Goal: Contribute content: Add original content to the website for others to see

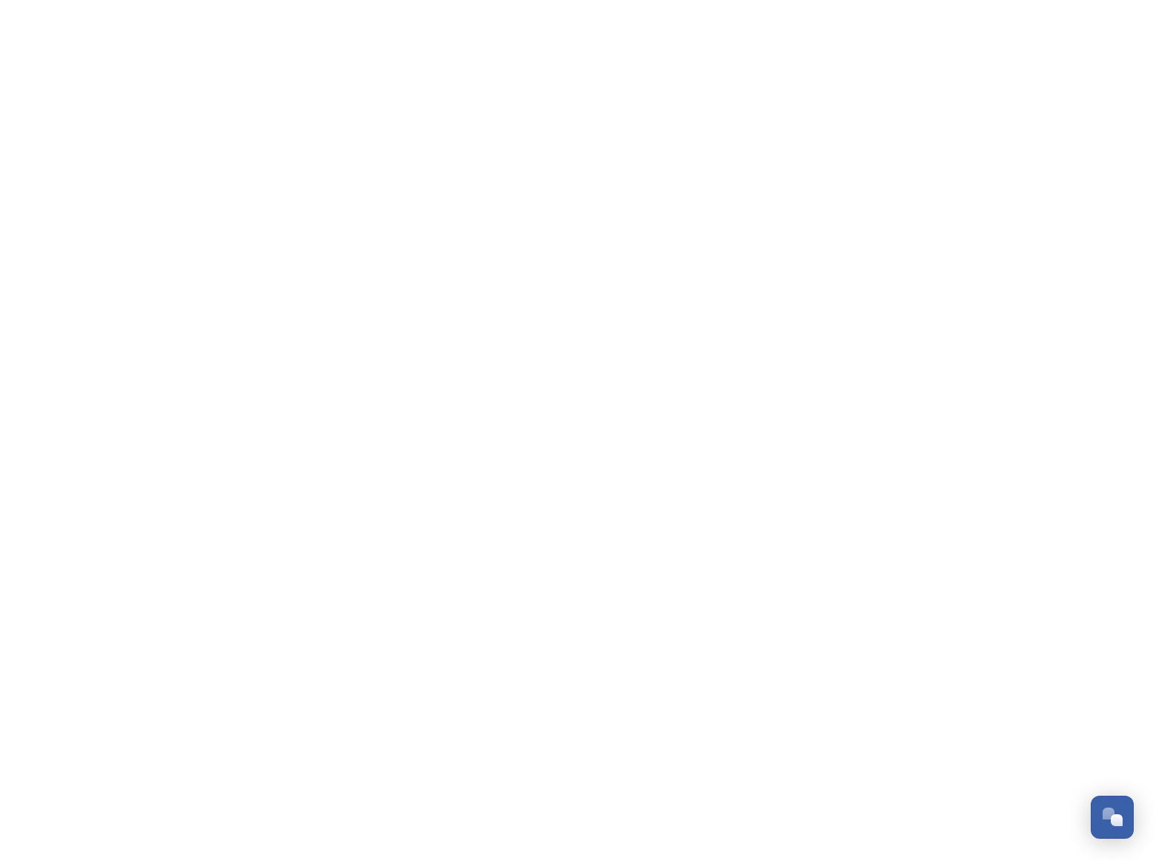
scroll to position [238, 0]
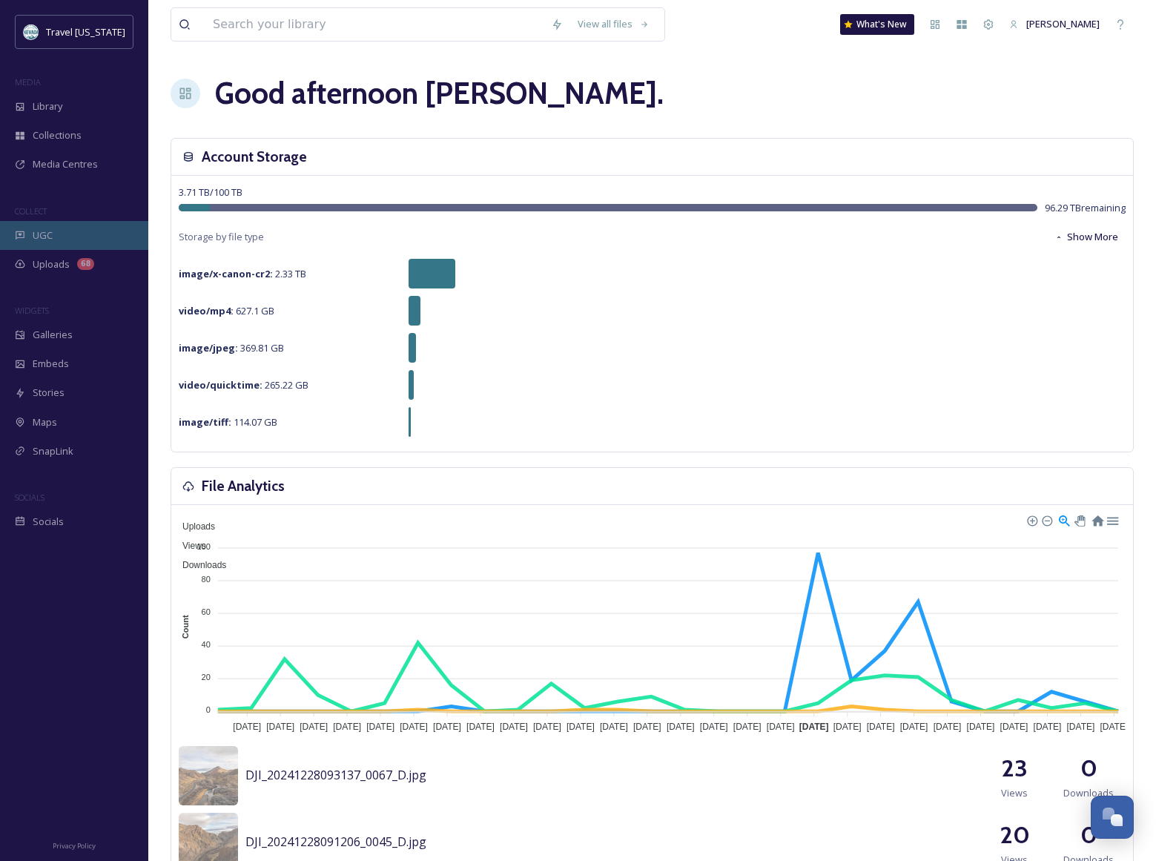
click at [50, 225] on div "UGC" at bounding box center [74, 235] width 148 height 29
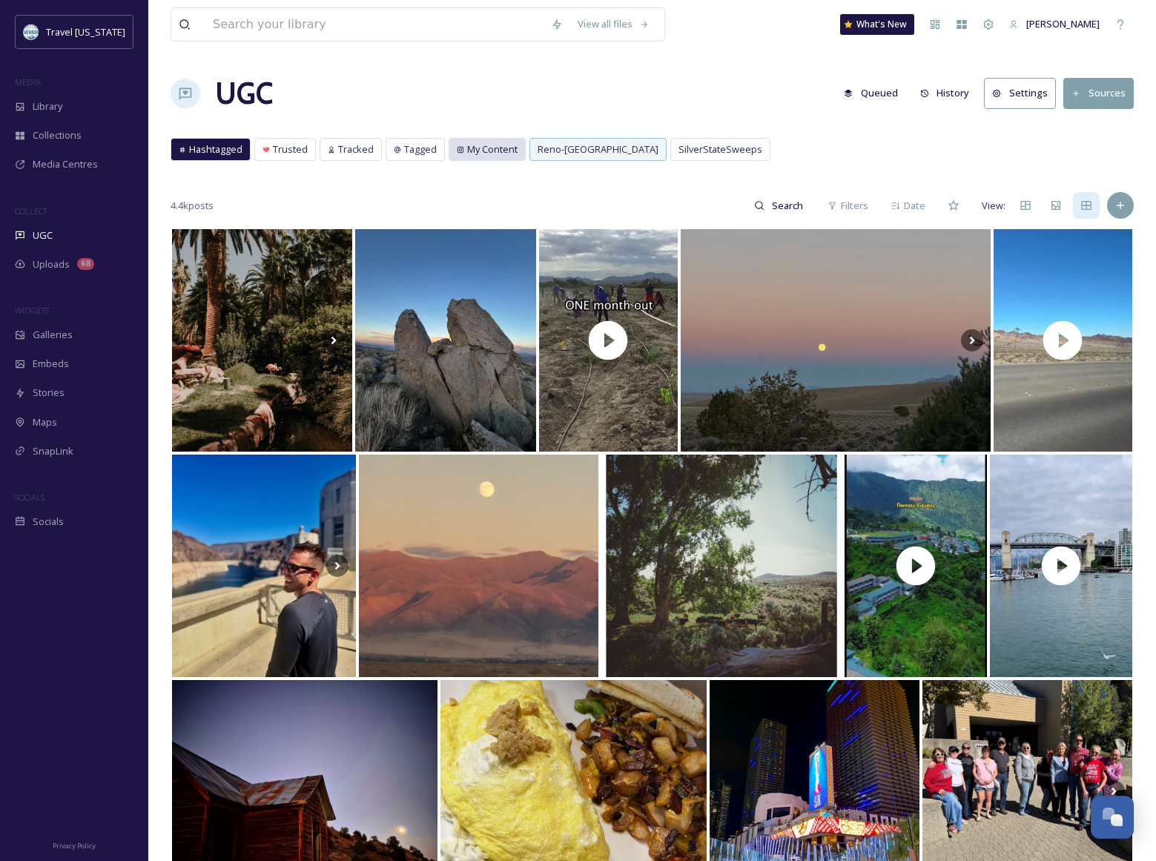
click at [492, 153] on span "My Content" at bounding box center [492, 149] width 50 height 14
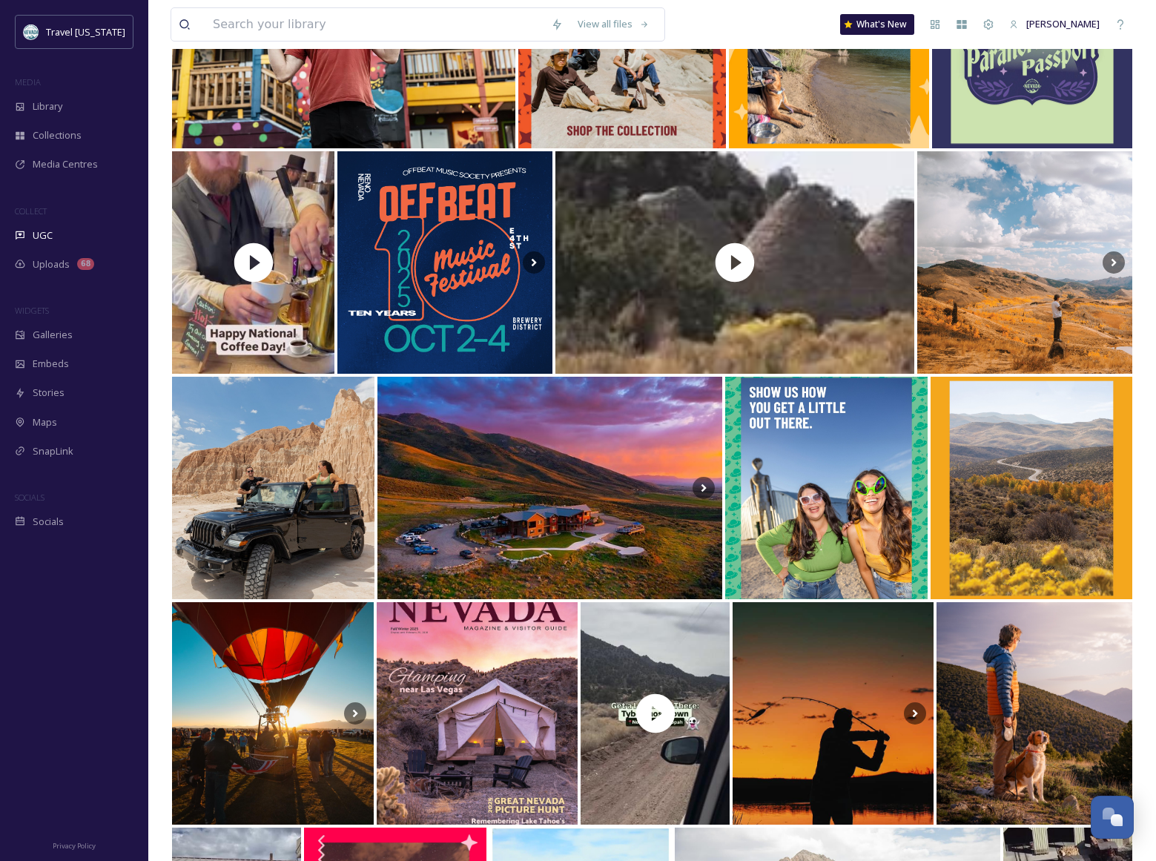
scroll to position [148, 0]
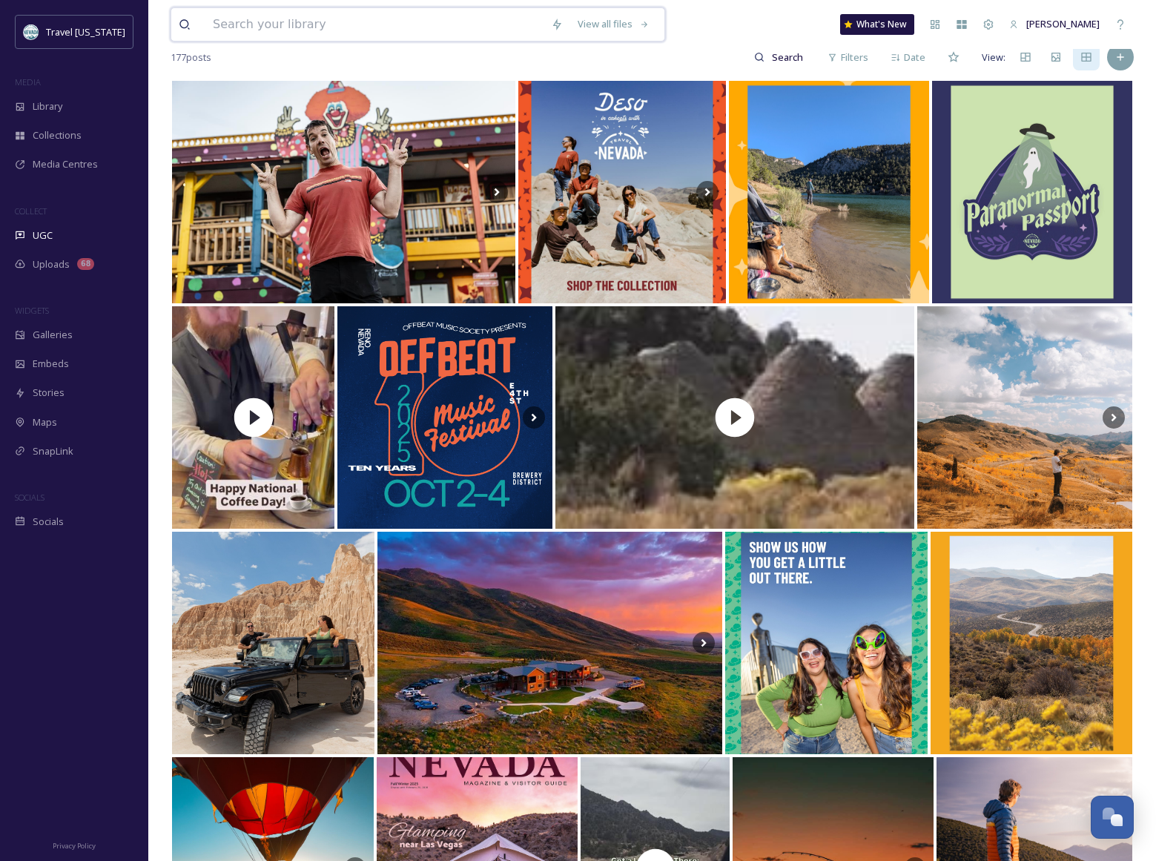
click at [324, 18] on input at bounding box center [374, 24] width 338 height 33
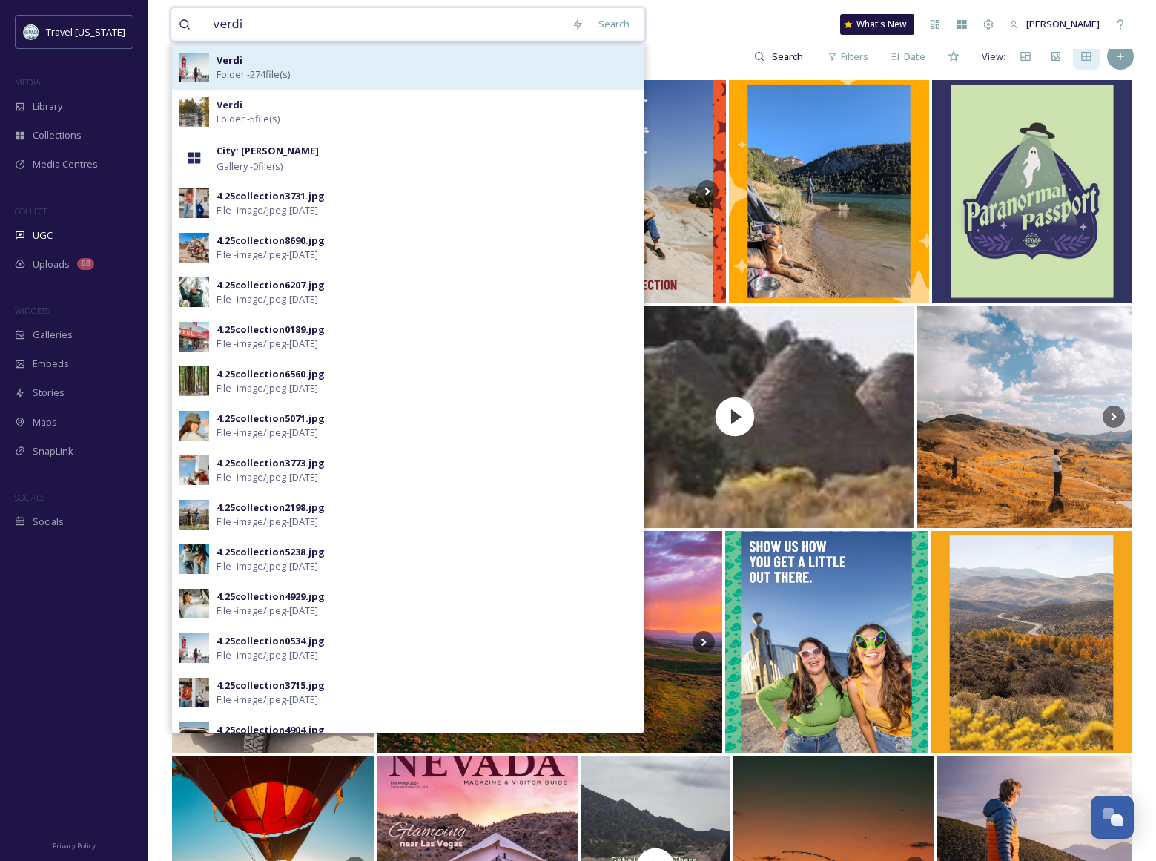
type input "verdi"
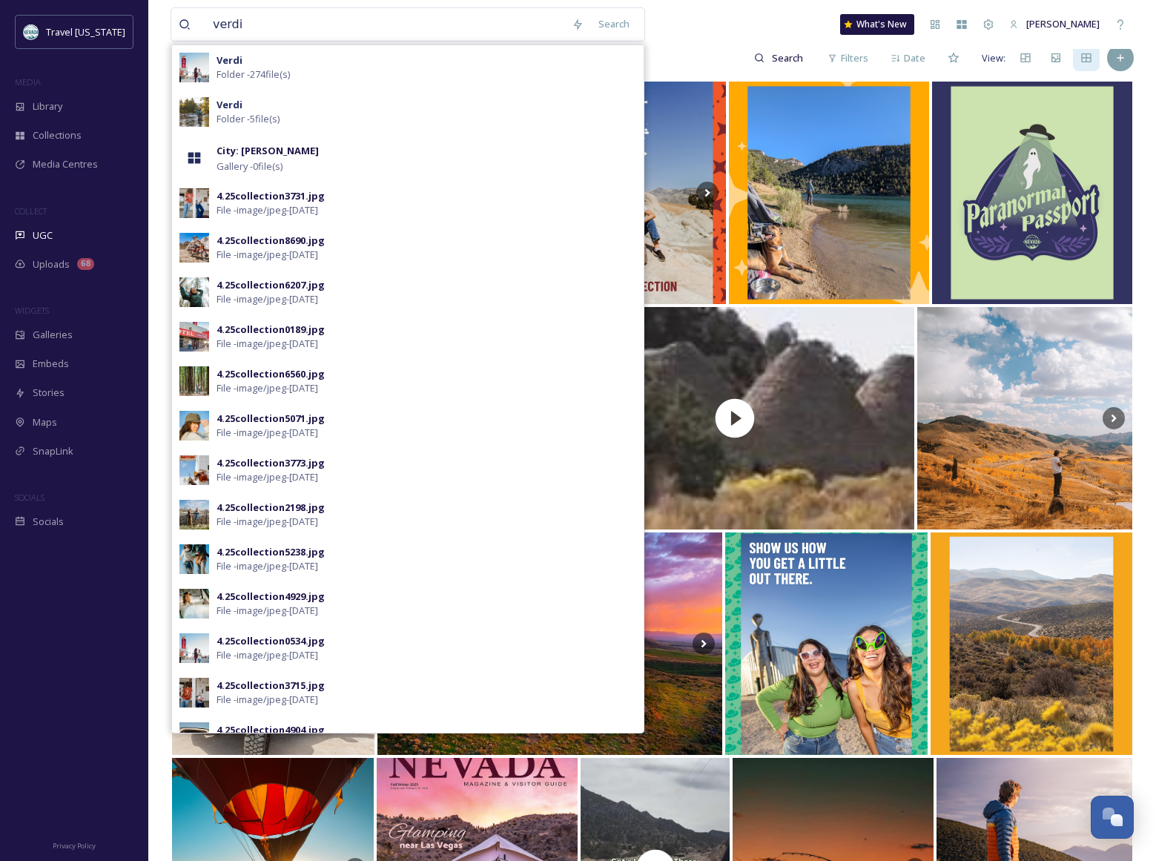
drag, startPoint x: 315, startPoint y: 58, endPoint x: 399, endPoint y: 68, distance: 85.2
click at [314, 58] on div "[PERSON_NAME] - 274 file(s)" at bounding box center [427, 67] width 420 height 28
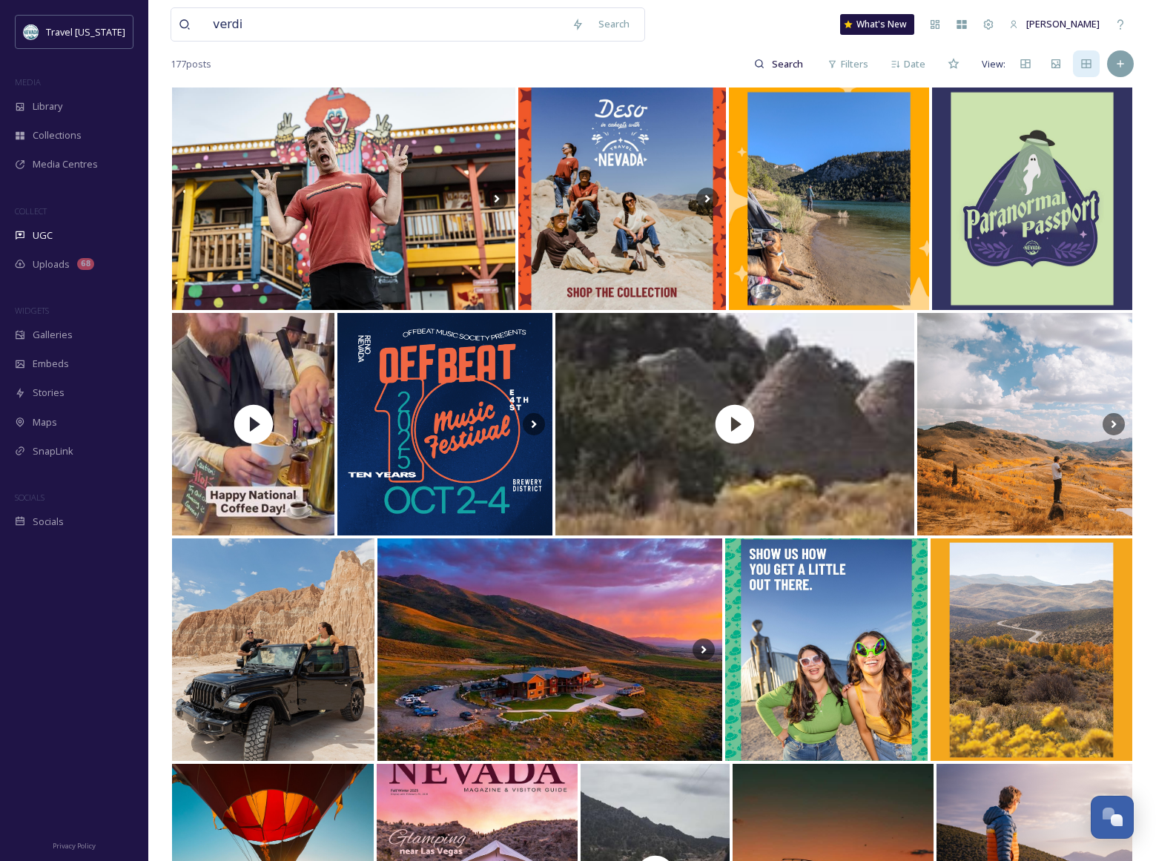
scroll to position [114, 0]
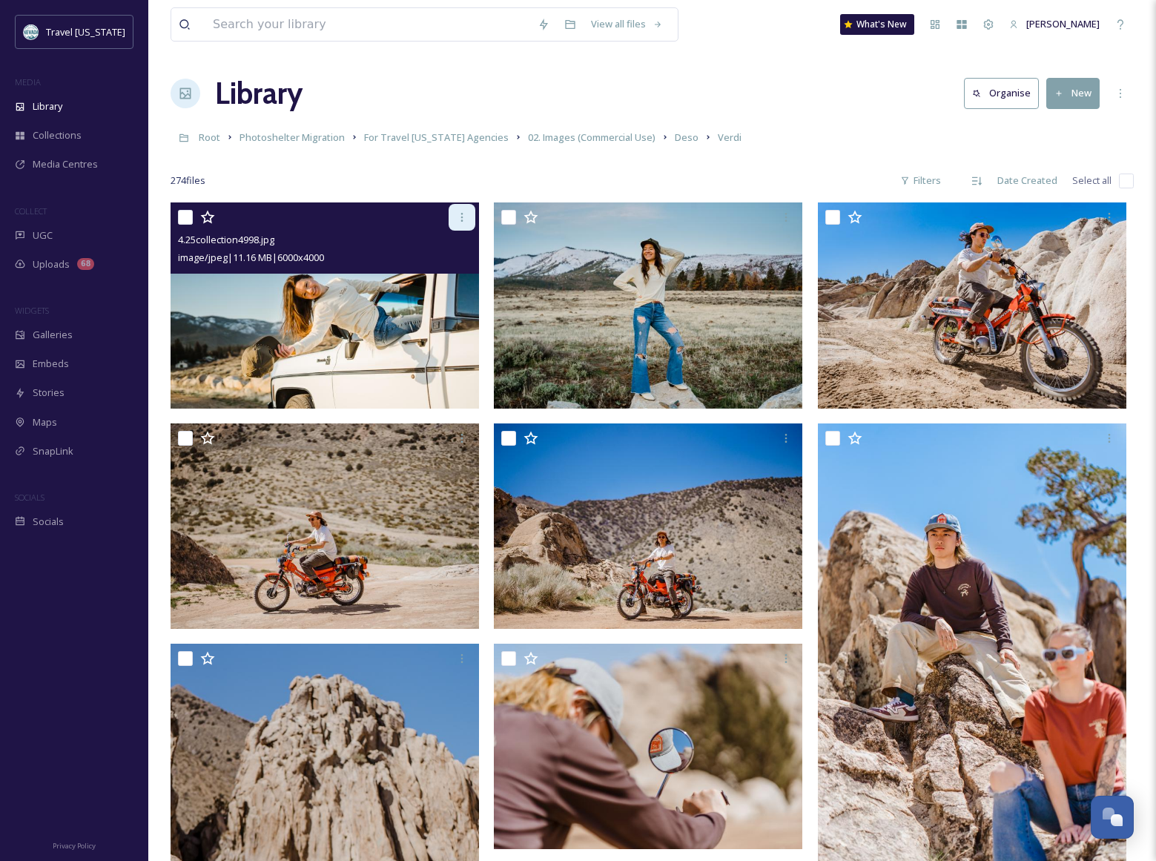
click at [458, 222] on icon at bounding box center [462, 217] width 12 height 12
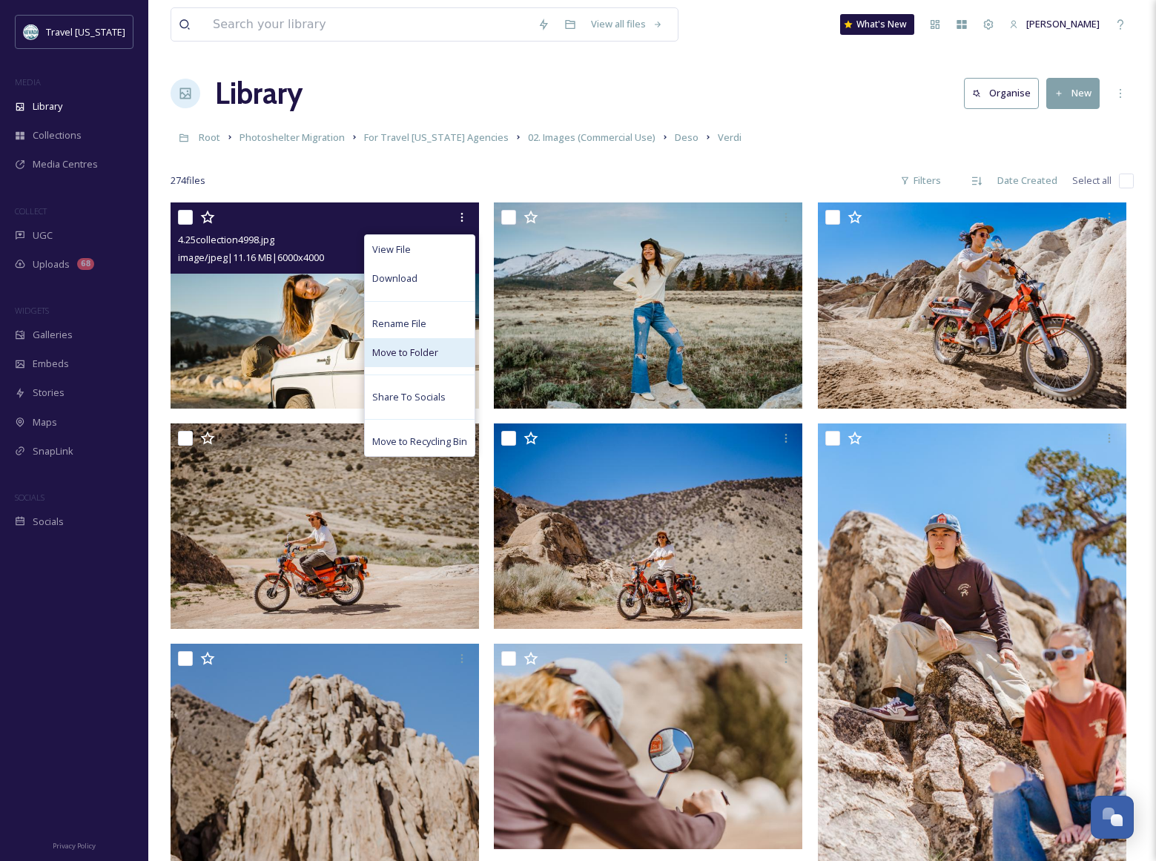
click at [418, 358] on span "Move to Folder" at bounding box center [405, 353] width 66 height 14
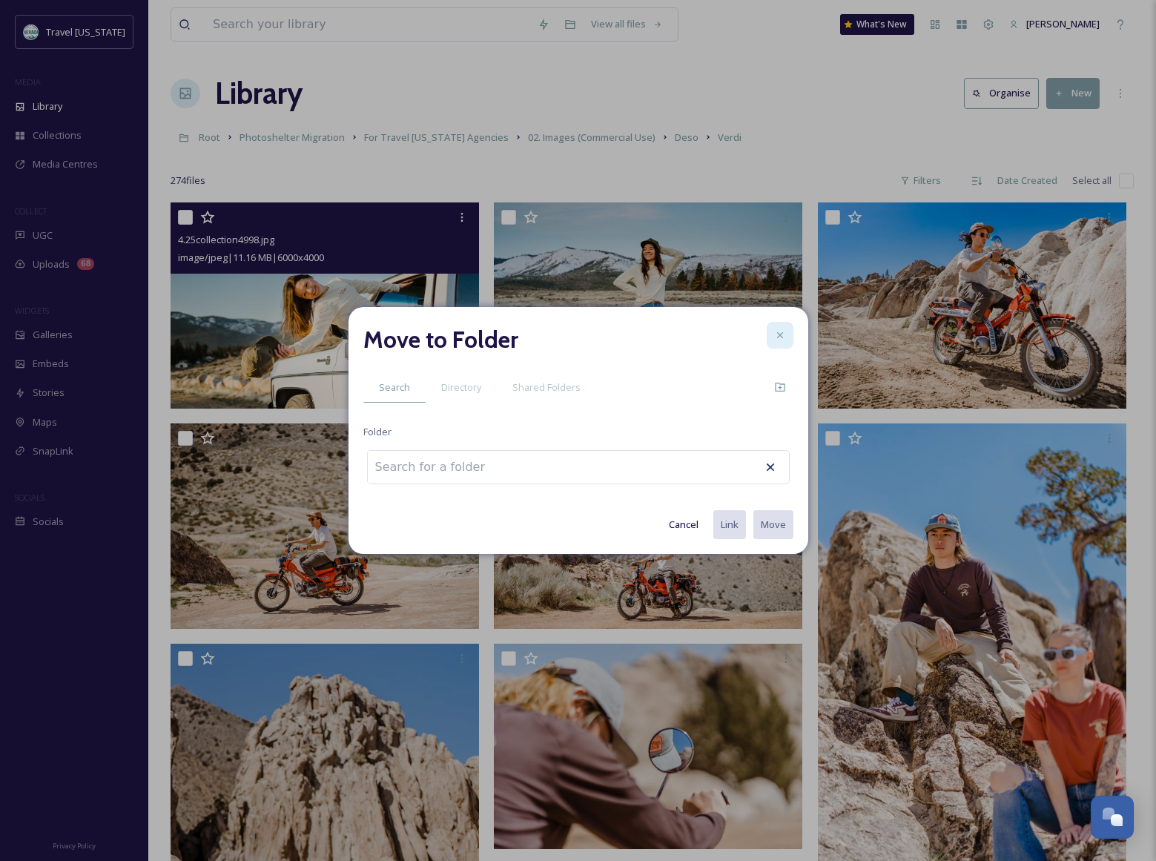
click at [781, 332] on icon at bounding box center [780, 335] width 6 height 6
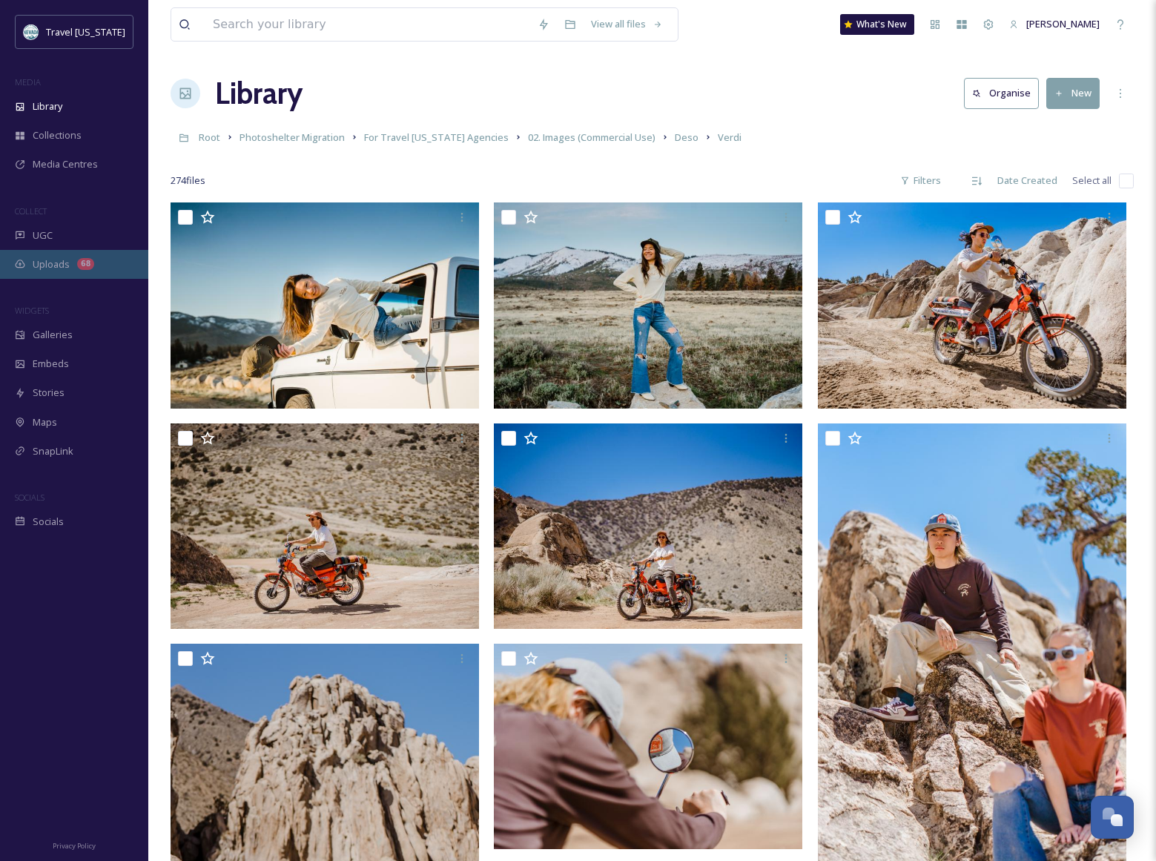
click at [60, 259] on span "Uploads" at bounding box center [51, 264] width 37 height 14
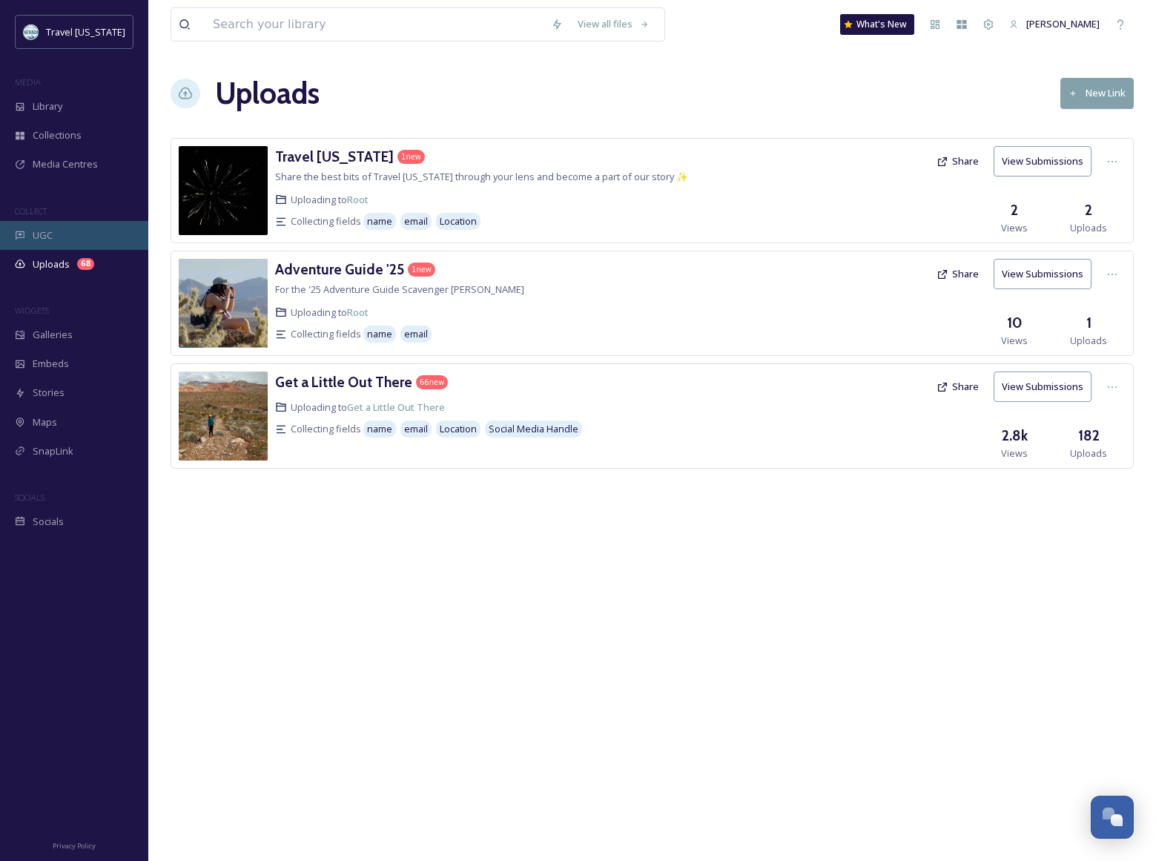
click at [70, 229] on div "UGC" at bounding box center [74, 235] width 148 height 29
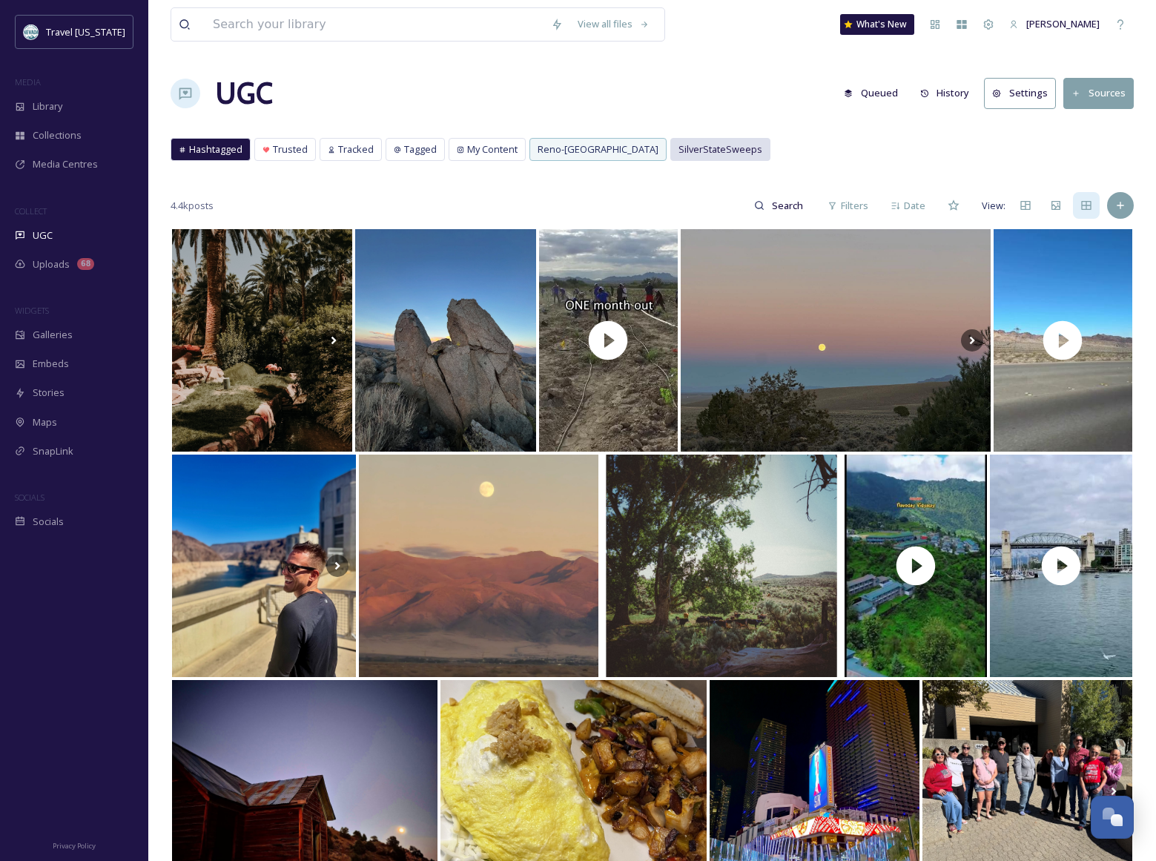
click at [688, 154] on span "SilverStateSweeps" at bounding box center [721, 149] width 84 height 14
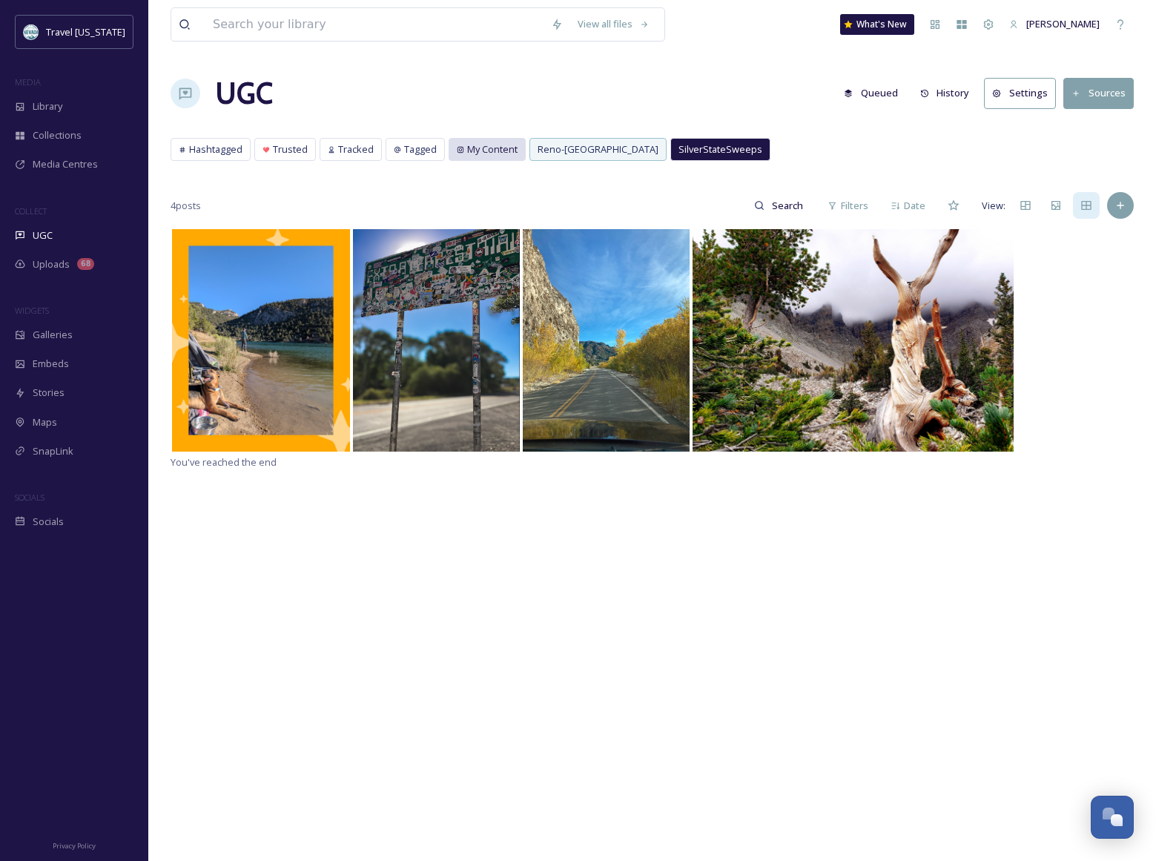
click at [501, 154] on span "My Content" at bounding box center [492, 149] width 50 height 14
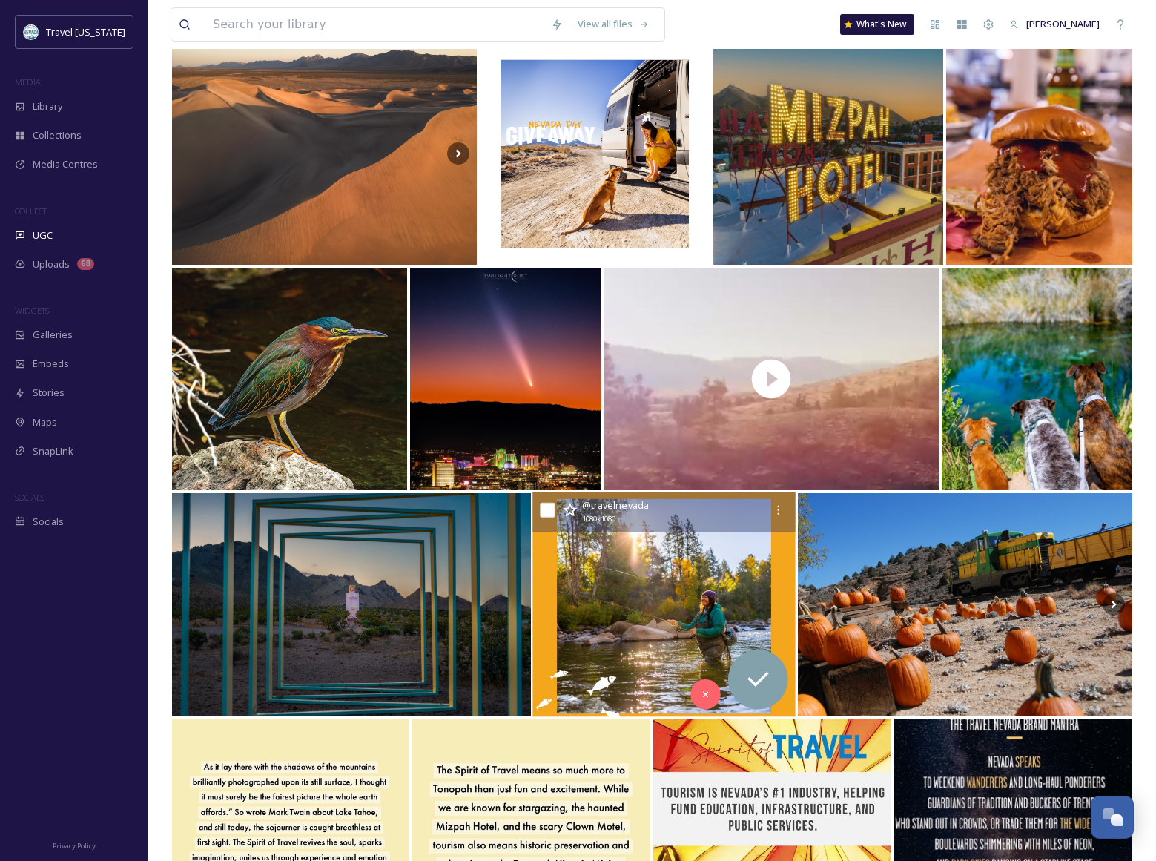
scroll to position [7636, 0]
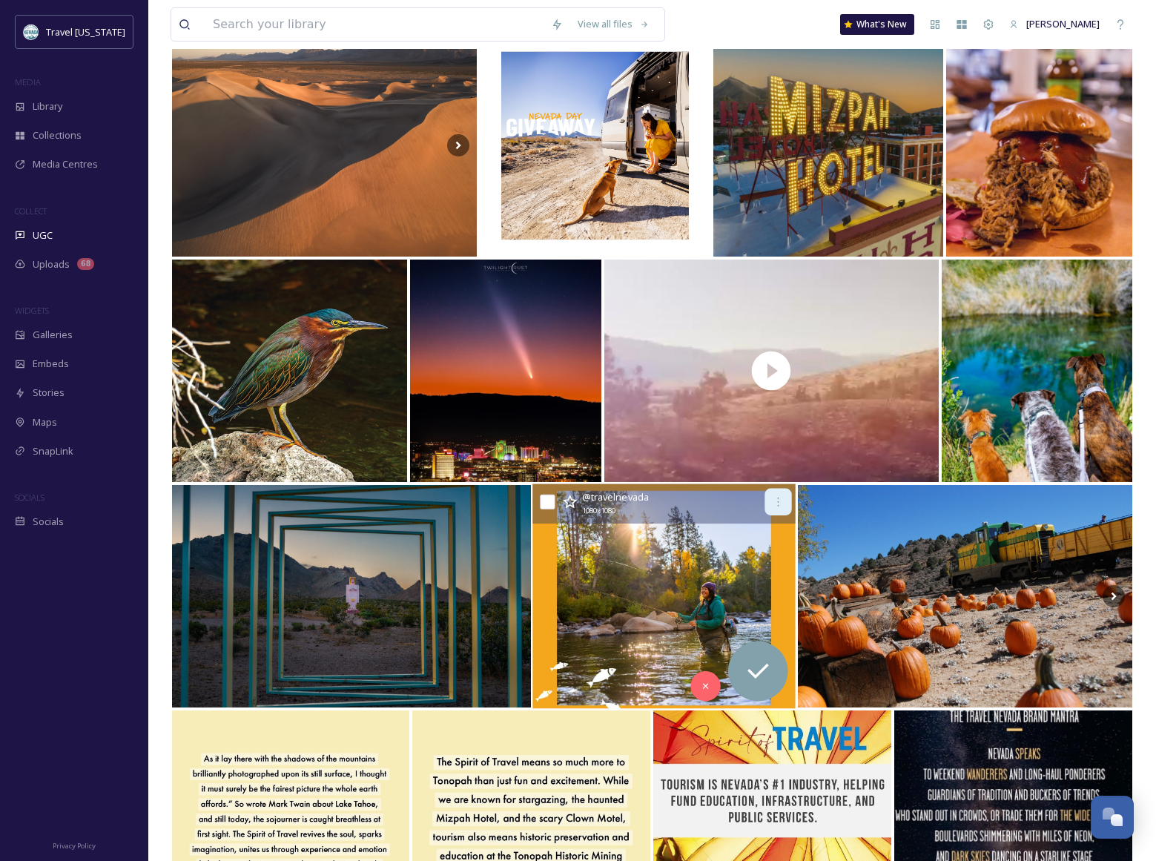
click at [777, 502] on icon at bounding box center [779, 502] width 12 height 12
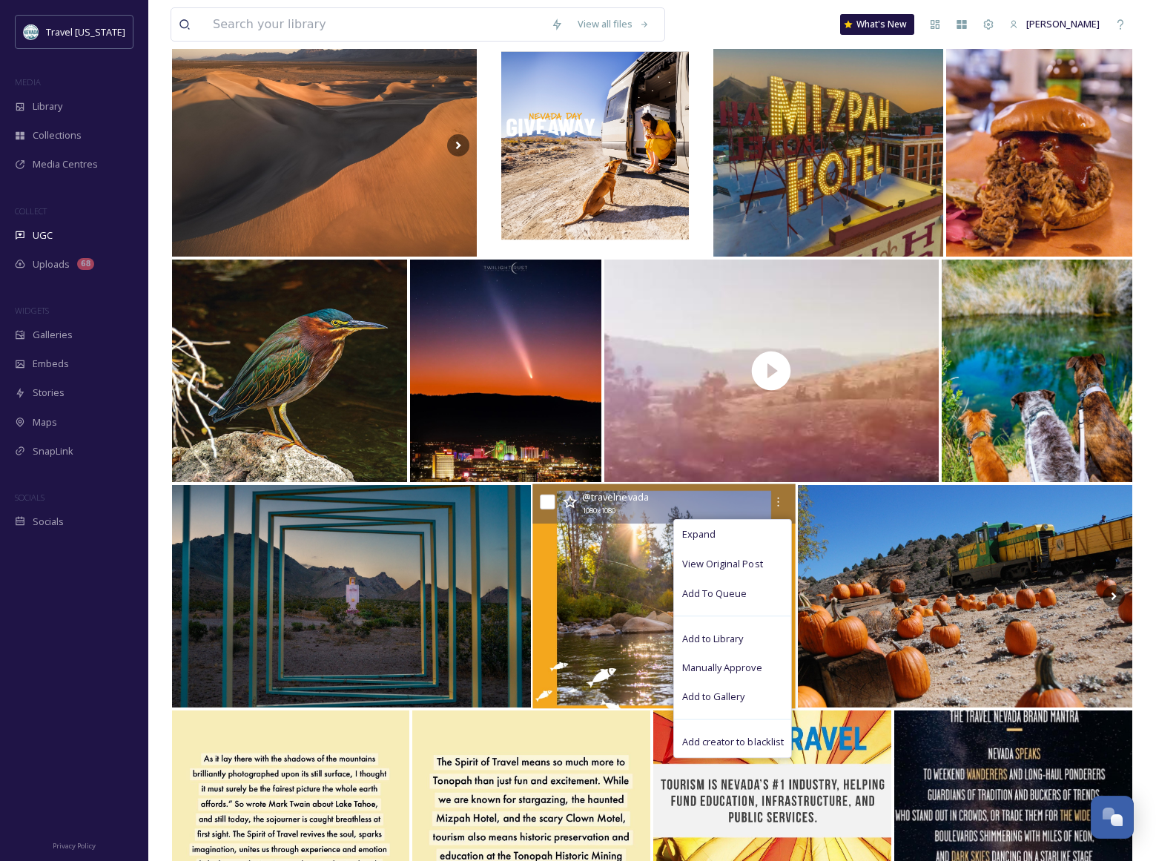
click at [743, 699] on span "Add to Gallery" at bounding box center [713, 698] width 63 height 14
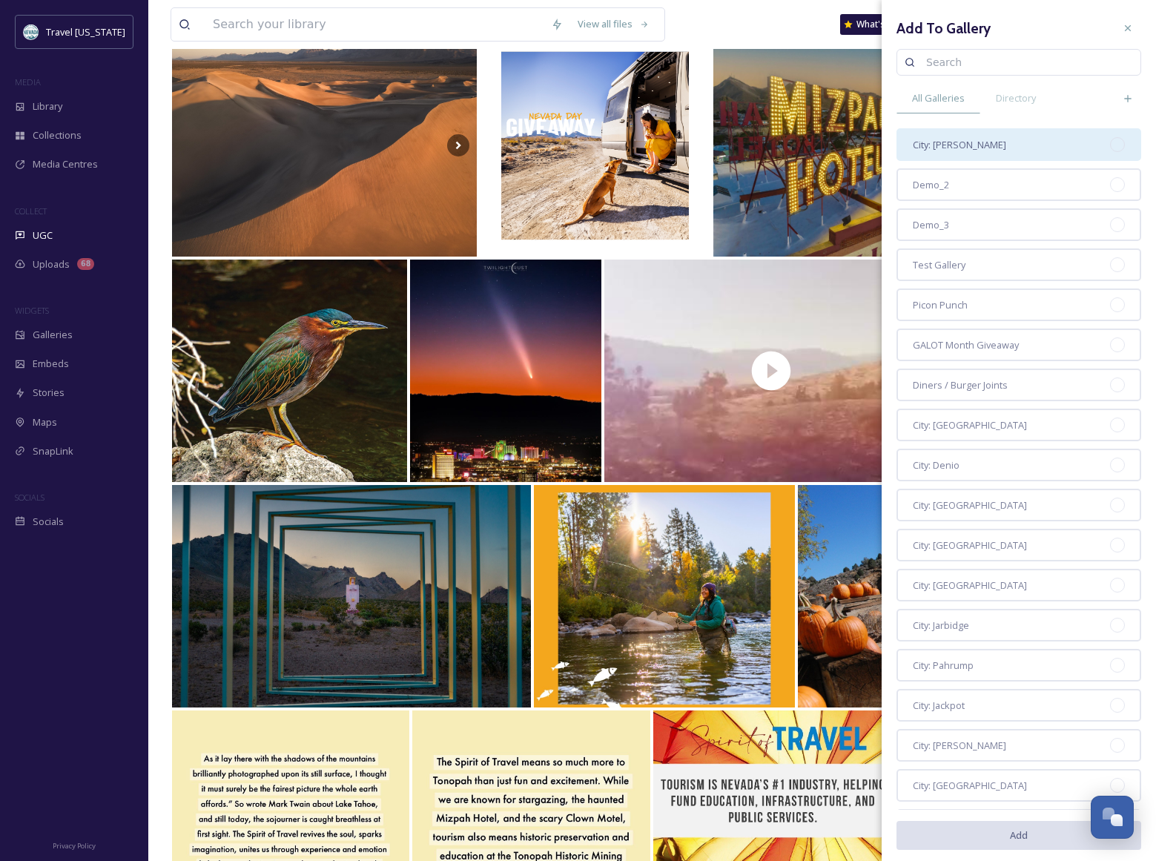
click at [948, 154] on div "City: [PERSON_NAME]" at bounding box center [1019, 144] width 245 height 33
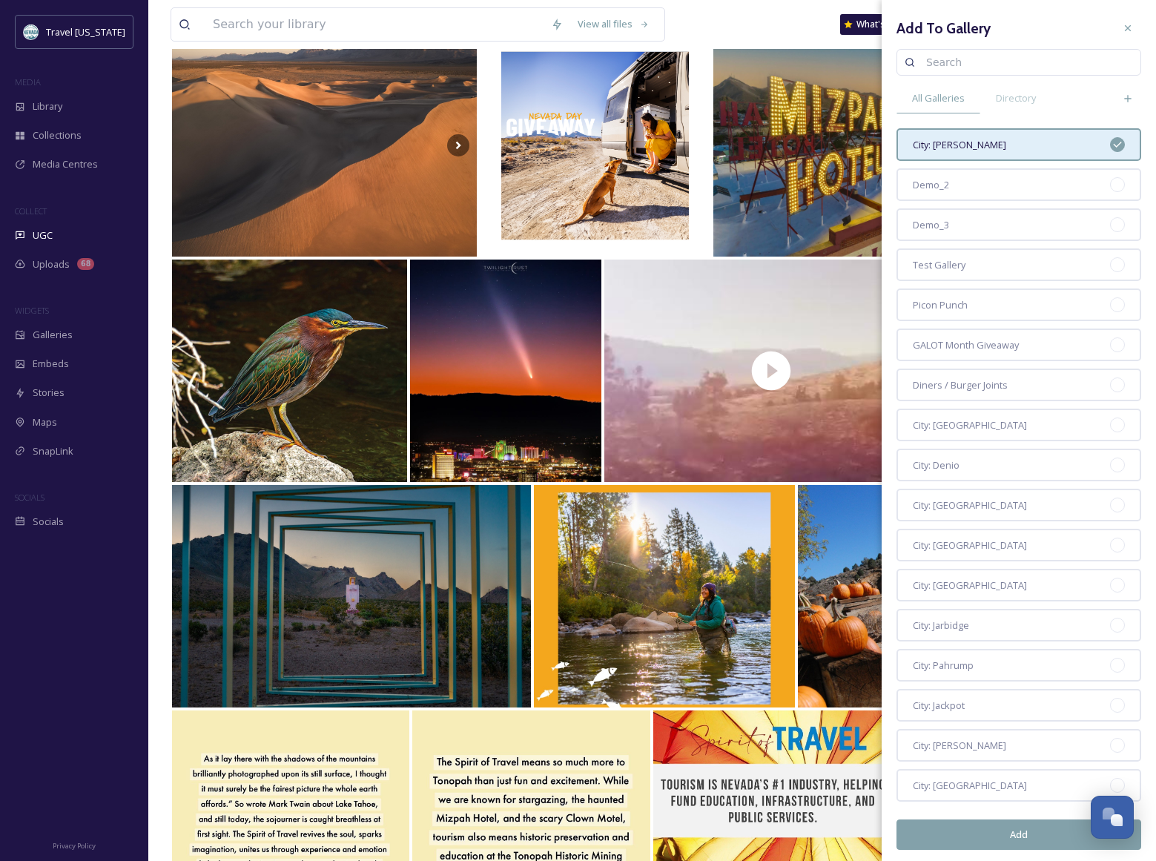
click at [1043, 832] on button "Add" at bounding box center [1019, 835] width 245 height 30
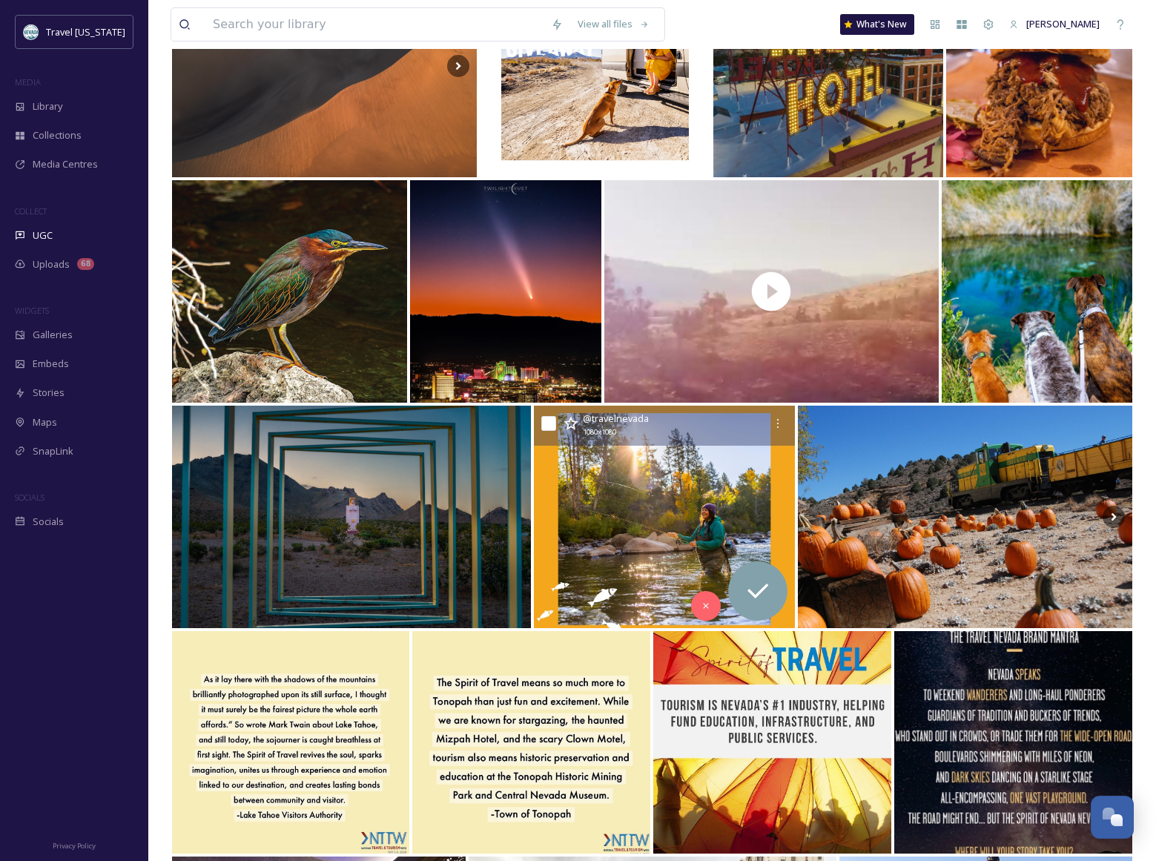
scroll to position [7696, 0]
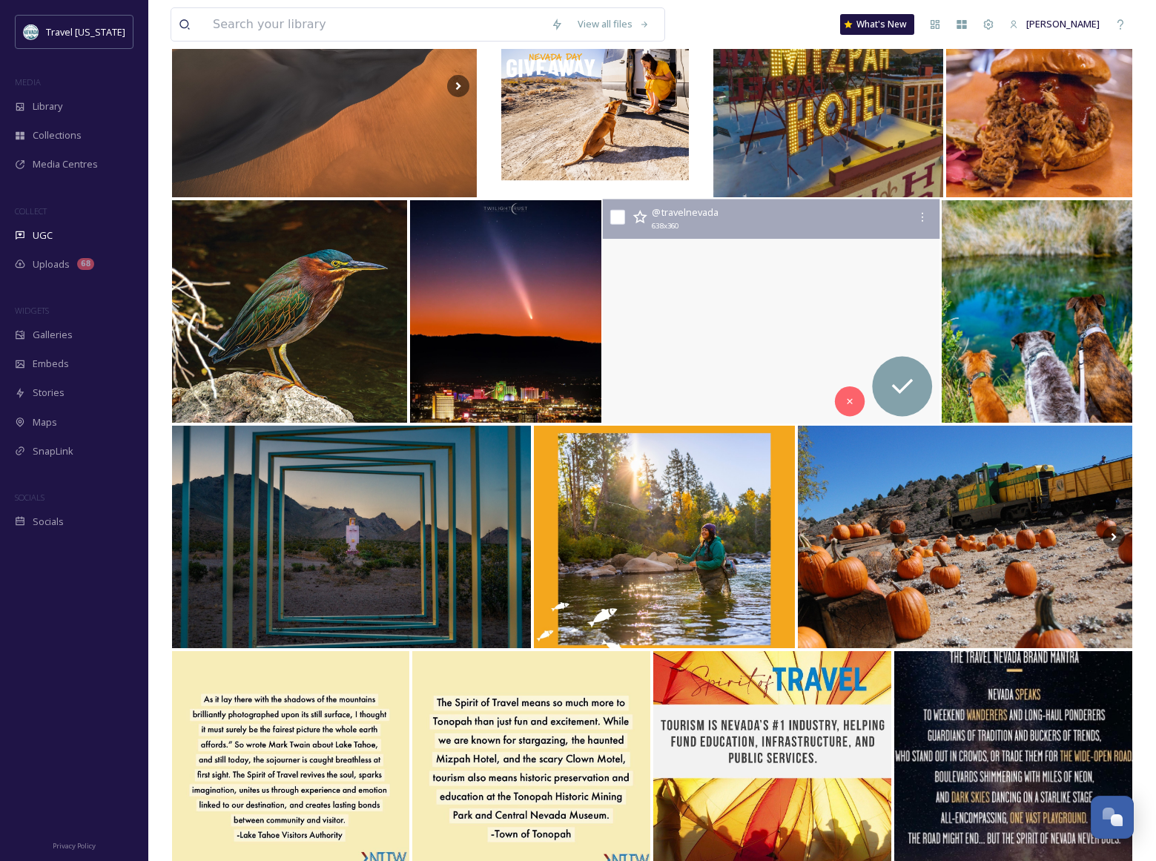
click at [775, 255] on video "🤘Ride hard. 👀 Ride safe. 🌿 Ride sustainably.\a\a👉As you explore the Silver Stat…" at bounding box center [772, 312] width 338 height 225
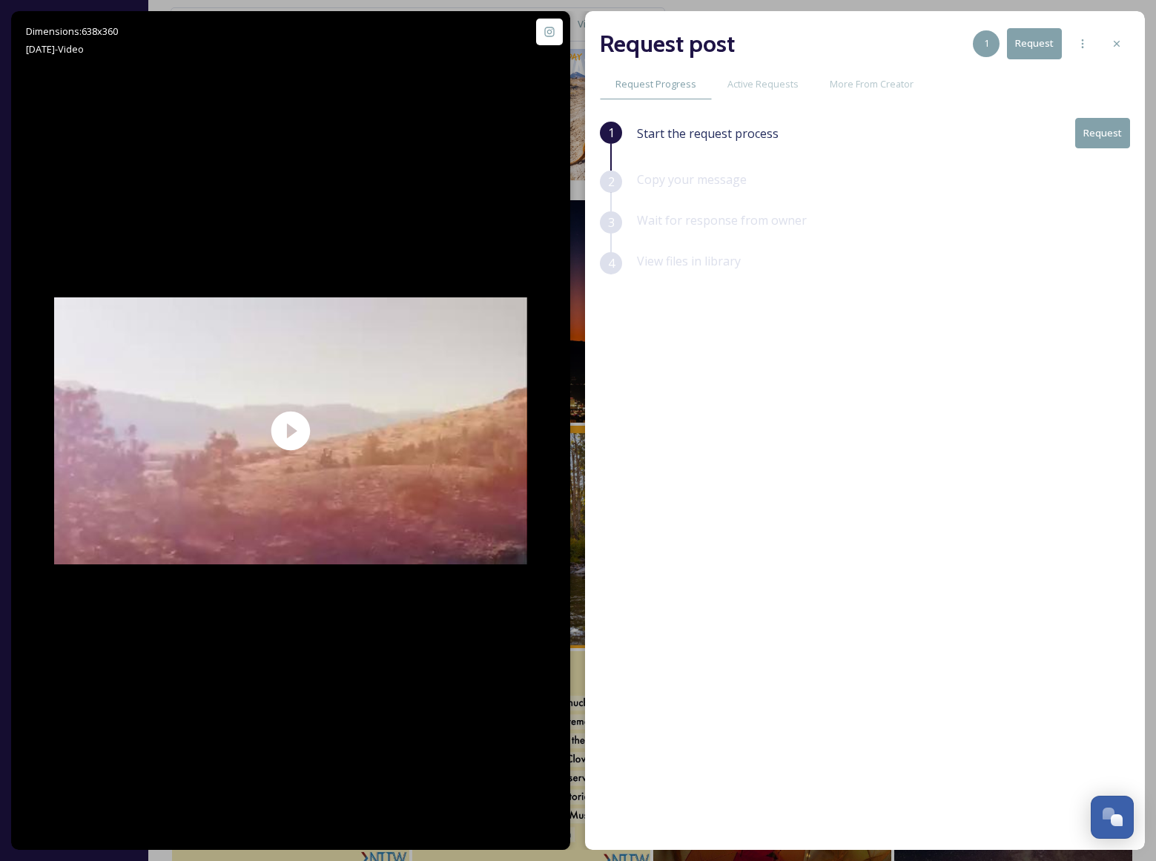
drag, startPoint x: 1110, startPoint y: 45, endPoint x: 1139, endPoint y: 42, distance: 29.1
click at [1110, 45] on div at bounding box center [1117, 43] width 27 height 27
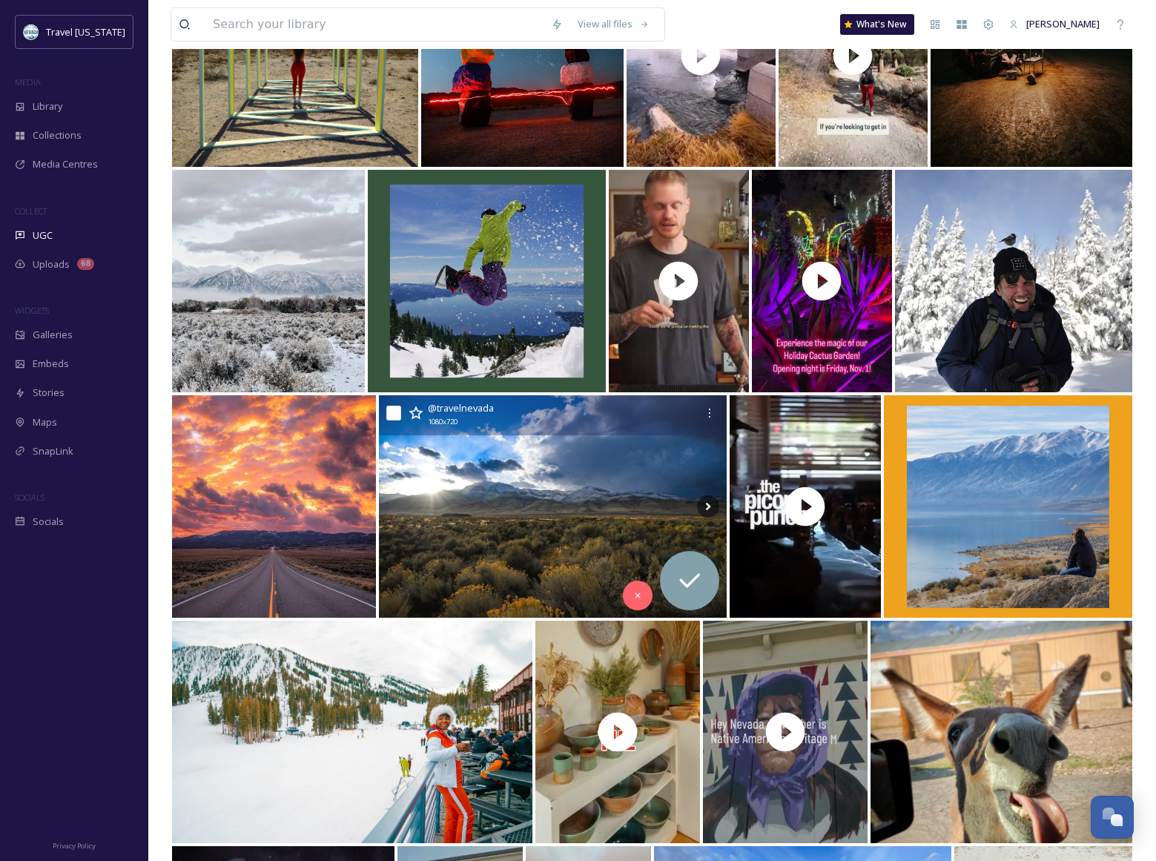
scroll to position [5904, 0]
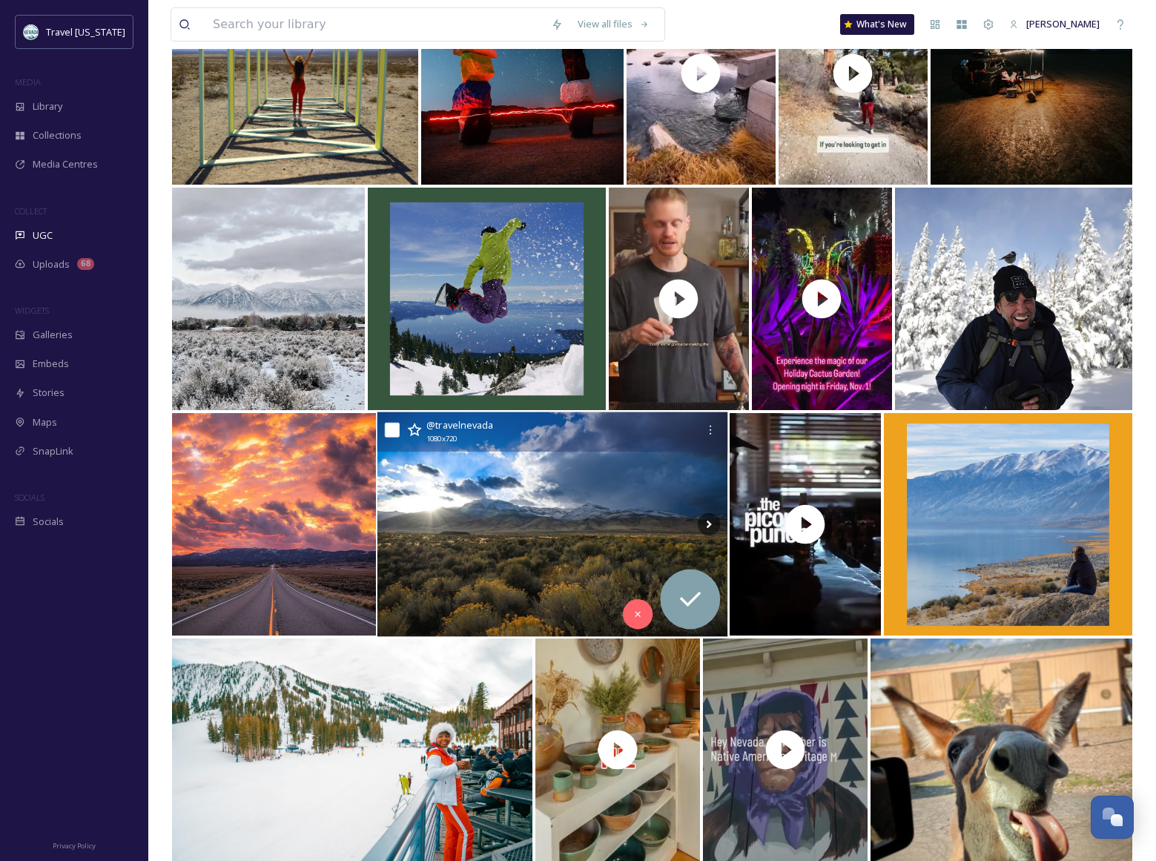
click at [505, 550] on img at bounding box center [553, 524] width 351 height 225
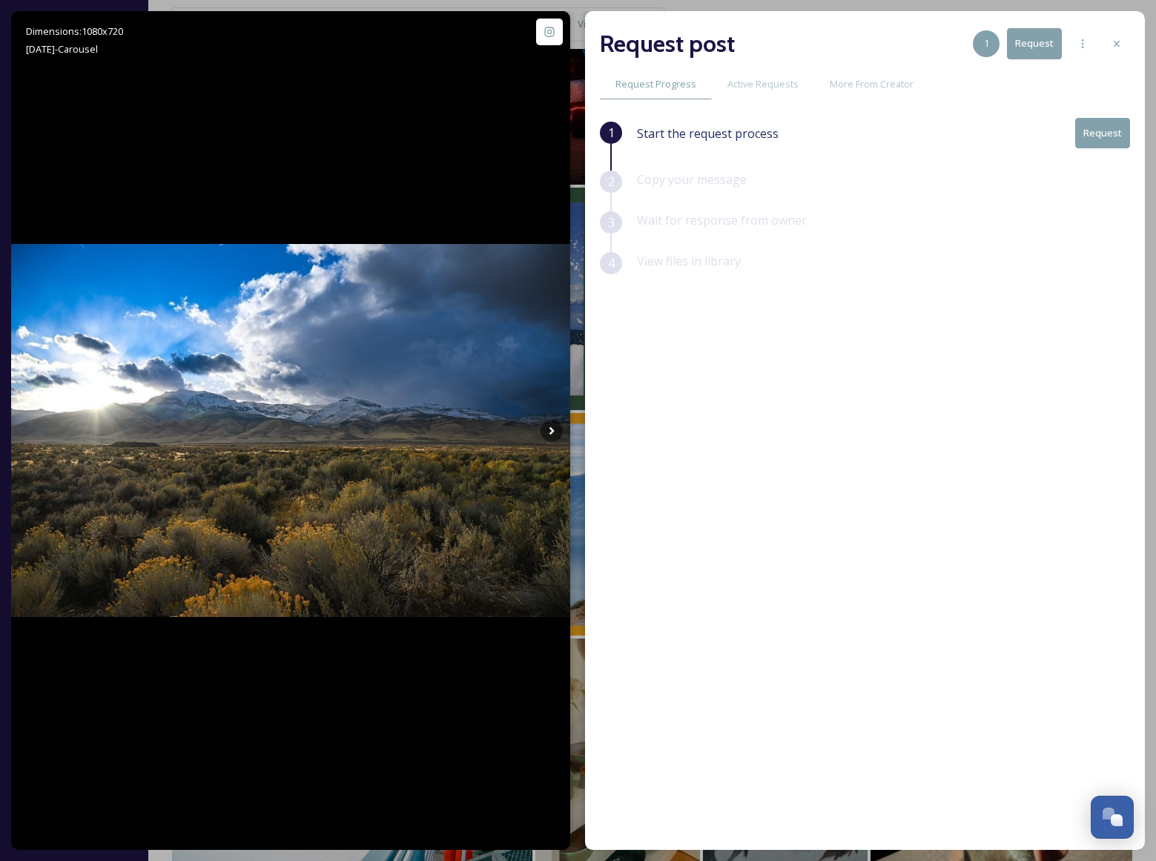
click at [1115, 46] on icon at bounding box center [1117, 44] width 6 height 6
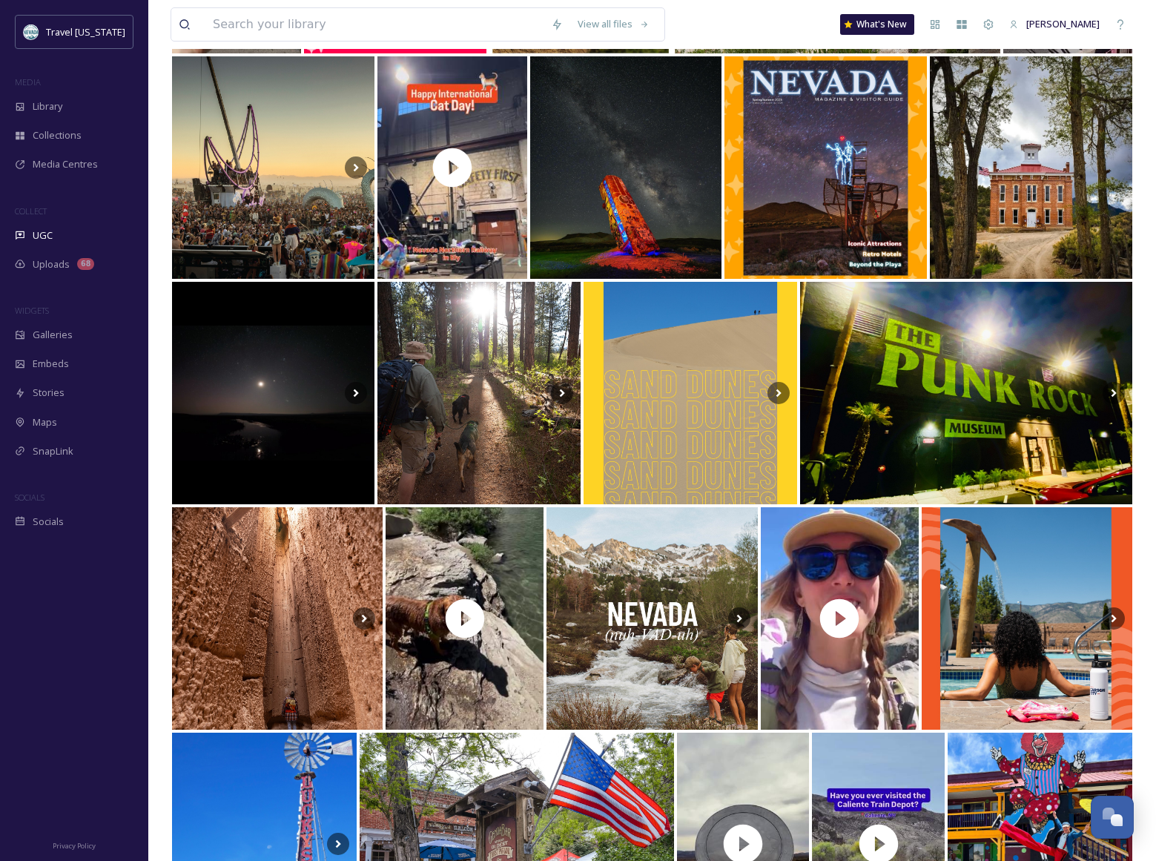
scroll to position [1284, 0]
